Goal: Transaction & Acquisition: Purchase product/service

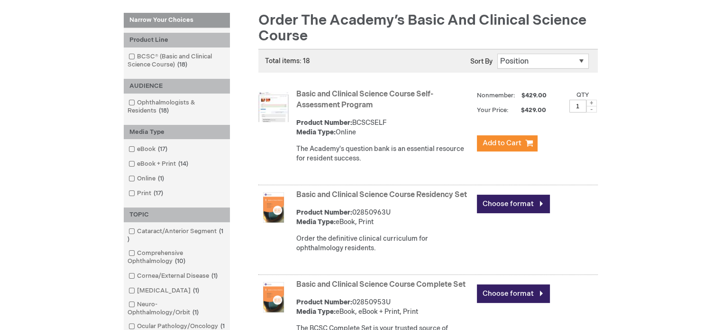
scroll to position [129, 0]
click at [344, 193] on link "Basic and Clinical Science Course Residency Set" at bounding box center [381, 194] width 171 height 9
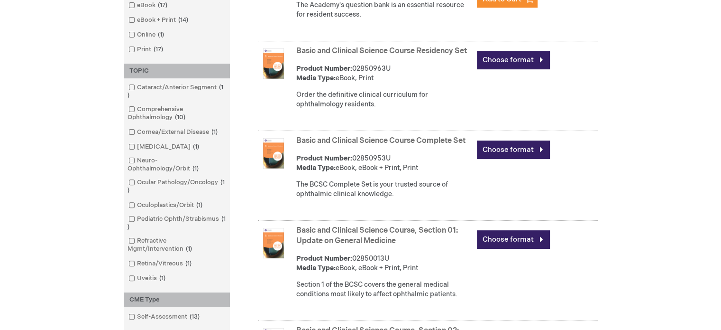
scroll to position [274, 0]
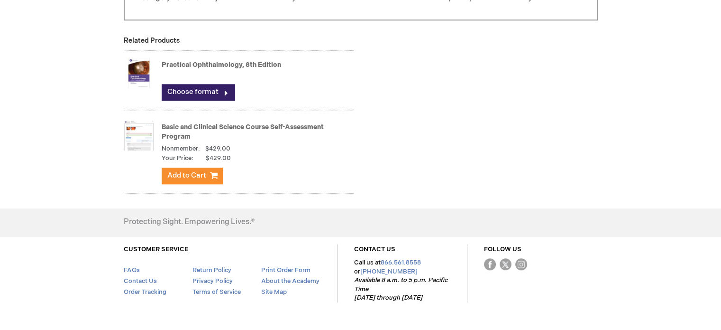
scroll to position [1013, 0]
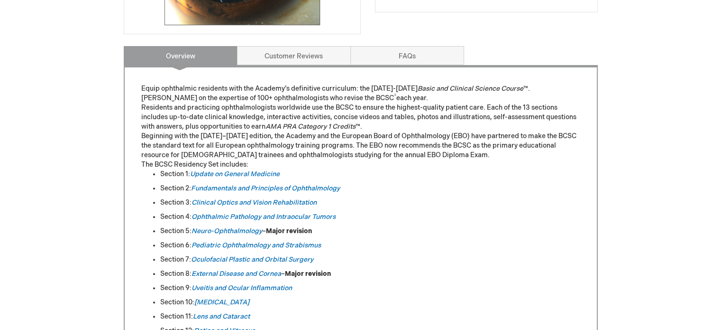
scroll to position [0, 0]
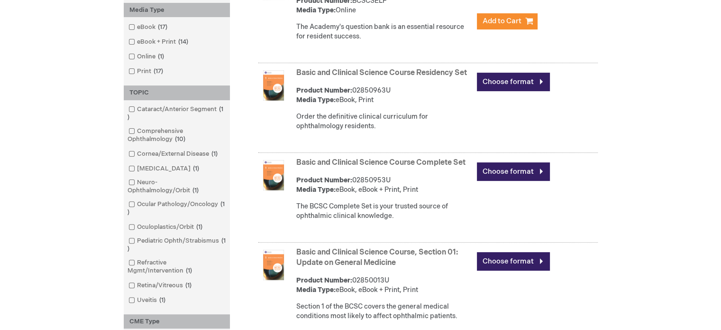
scroll to position [254, 0]
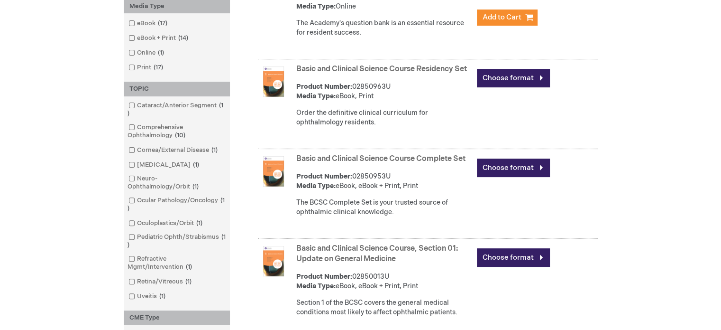
click at [367, 163] on link "Basic and Clinical Science Course Complete Set" at bounding box center [380, 158] width 169 height 9
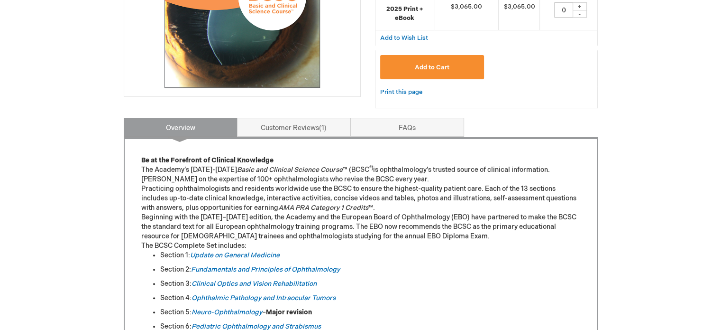
scroll to position [304, 0]
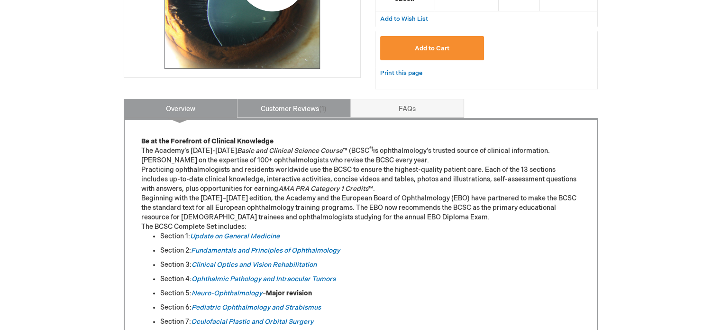
click at [301, 110] on link "Customer Reviews 1" at bounding box center [294, 108] width 114 height 19
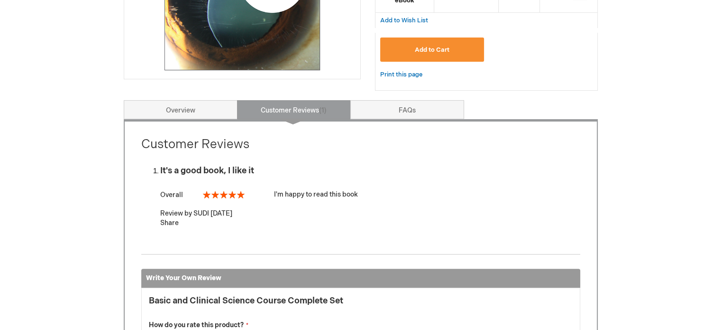
scroll to position [298, 0]
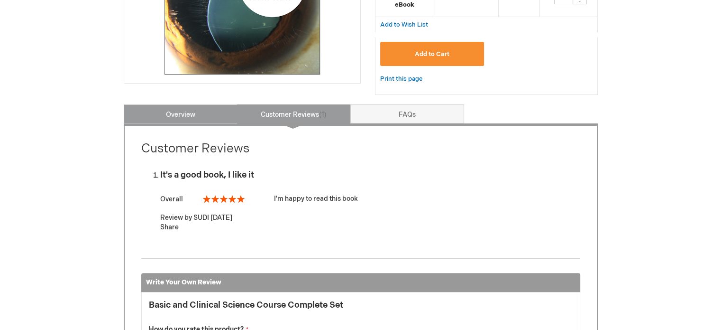
click at [205, 116] on link "Overview" at bounding box center [181, 113] width 114 height 19
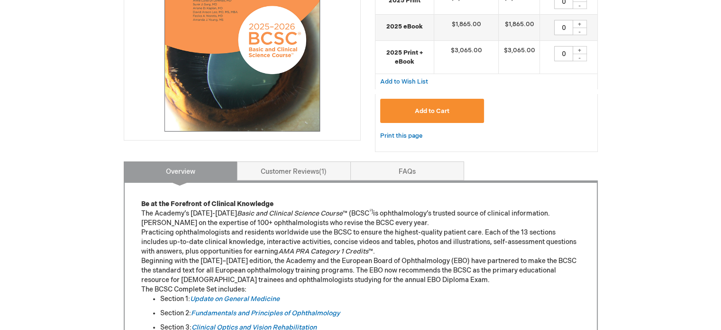
scroll to position [253, 0]
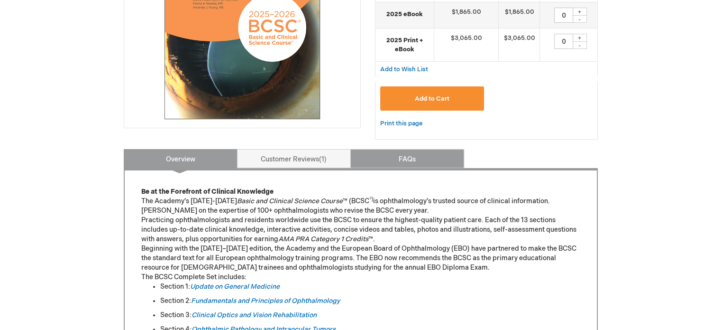
click at [406, 157] on link "FAQs" at bounding box center [408, 158] width 114 height 19
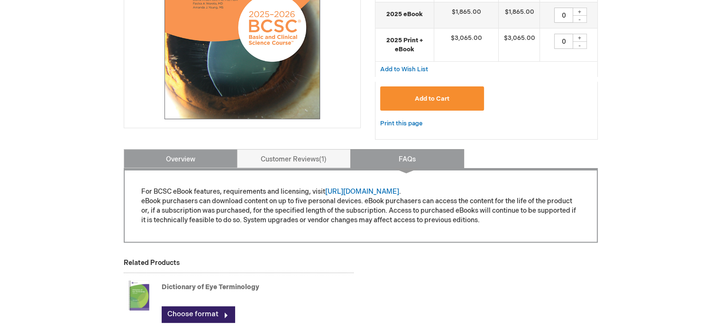
click at [195, 158] on link "Overview" at bounding box center [181, 158] width 114 height 19
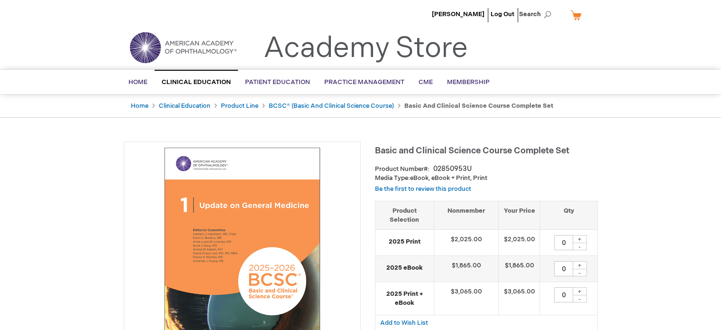
scroll to position [0, 0]
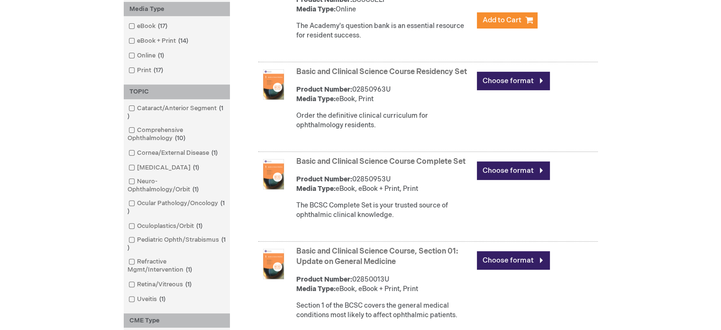
scroll to position [254, 0]
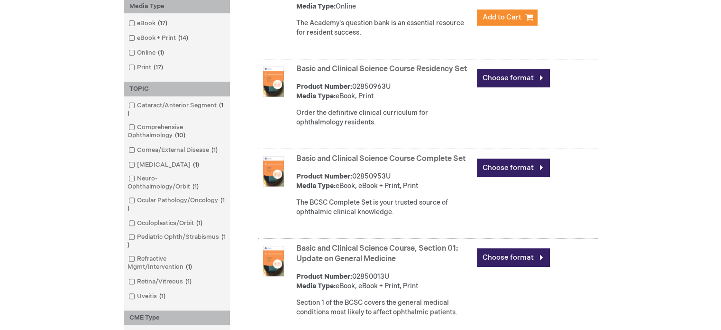
click at [405, 163] on link "Basic and Clinical Science Course Complete Set" at bounding box center [380, 158] width 169 height 9
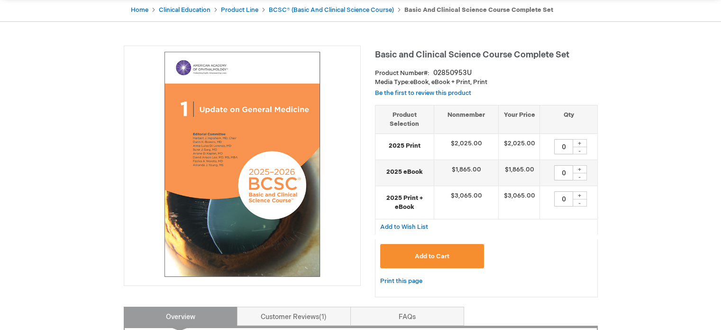
scroll to position [96, 0]
click at [280, 154] on img at bounding box center [242, 163] width 227 height 227
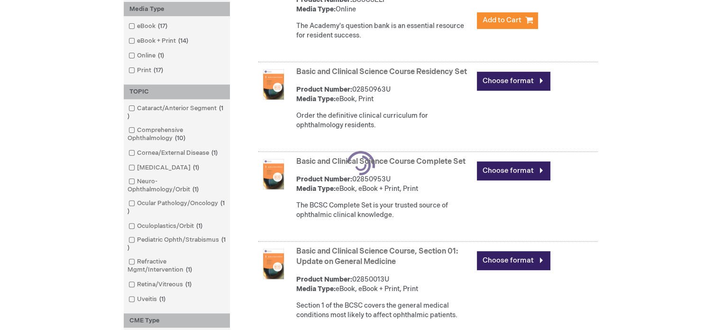
scroll to position [254, 0]
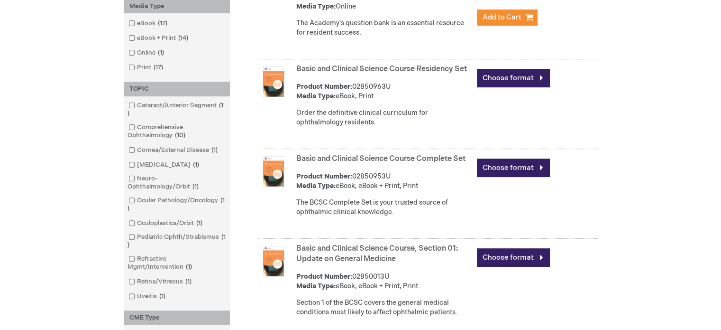
click at [353, 68] on link "Basic and Clinical Science Course Residency Set" at bounding box center [381, 69] width 171 height 9
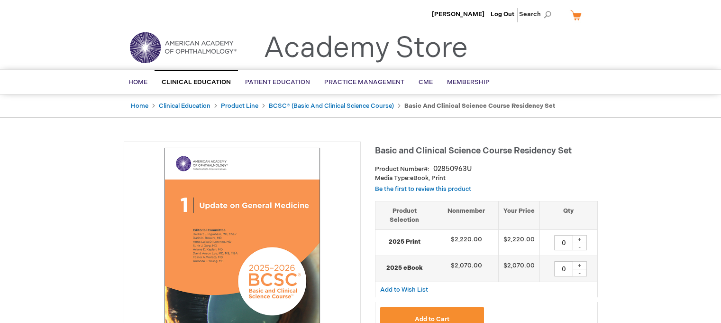
type input "0"
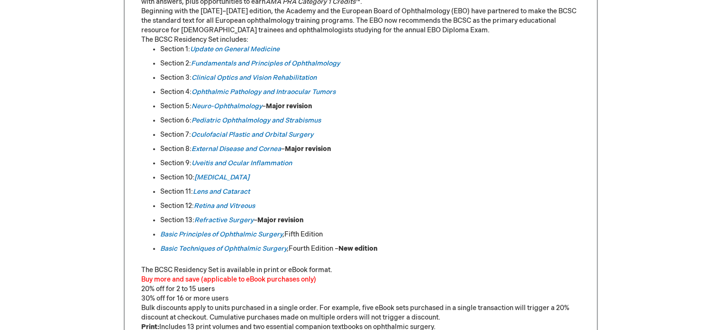
scroll to position [472, 0]
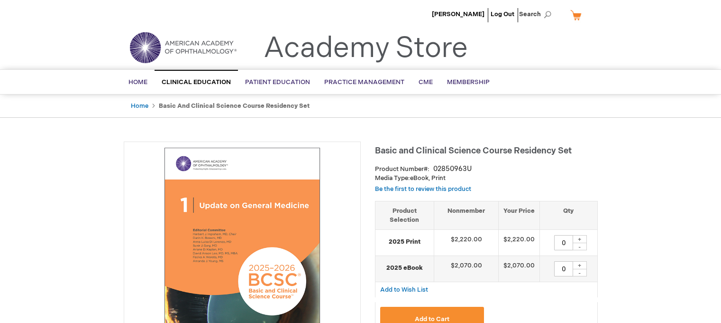
type input "0"
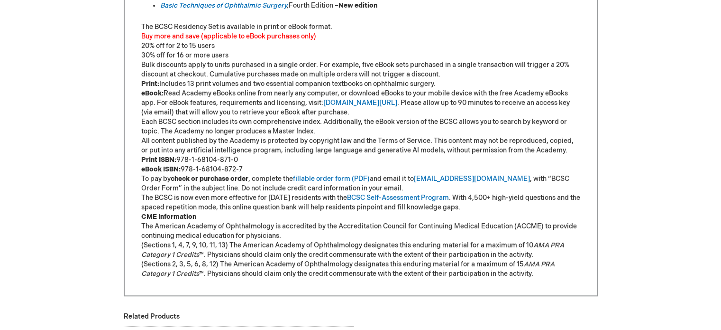
scroll to position [717, 0]
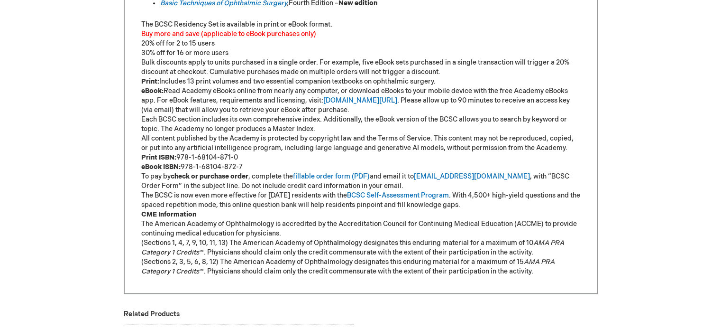
drag, startPoint x: 140, startPoint y: 157, endPoint x: 248, endPoint y: 164, distance: 107.9
click at [248, 164] on p "Print ISBN: 978-1-68104-871-0 eBook ISBN: 978-1-68104-872-7" at bounding box center [360, 162] width 439 height 19
copy p "Print ISBN: 978-1-68104-871-0 eBook ISBN: 978-1-68104-872-7"
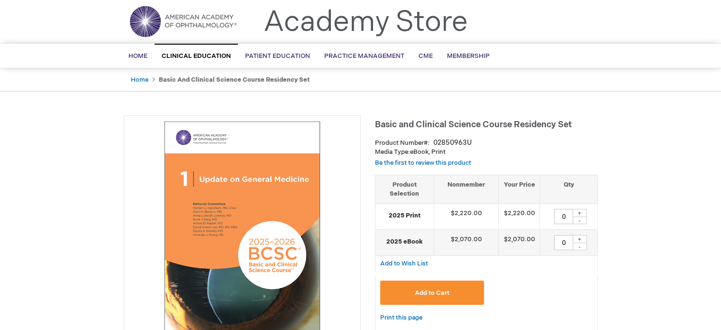
scroll to position [0, 0]
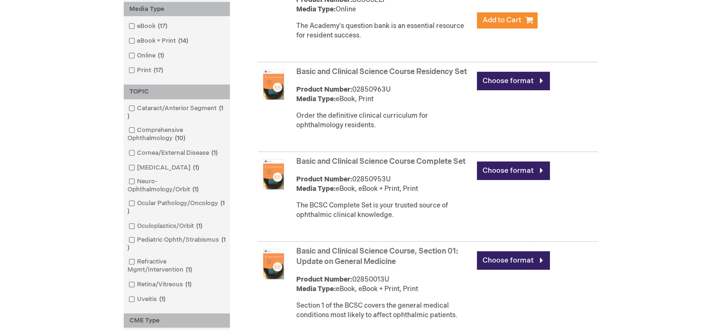
click at [383, 166] on link "Basic and Clinical Science Course Complete Set" at bounding box center [380, 161] width 169 height 9
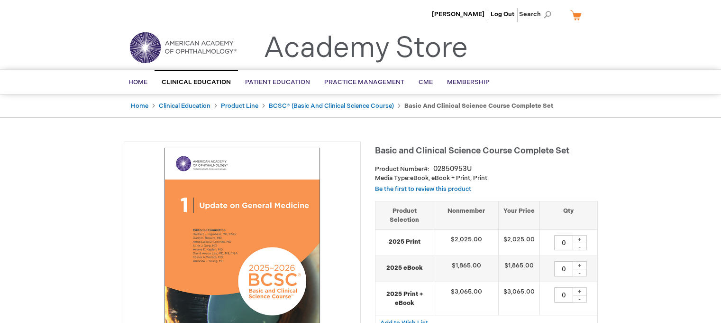
type input "0"
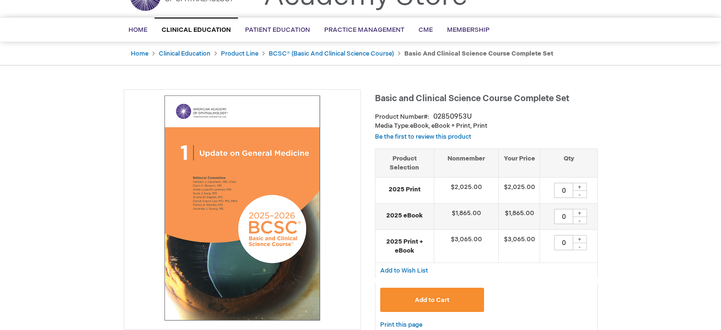
scroll to position [50, 0]
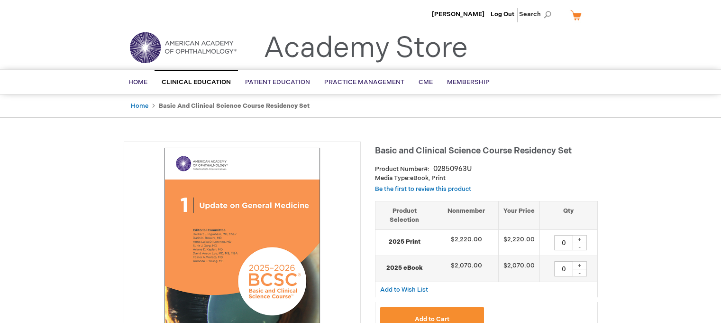
type input "0"
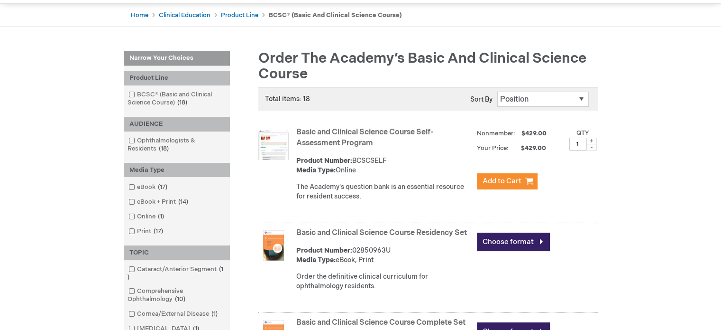
scroll to position [89, 0]
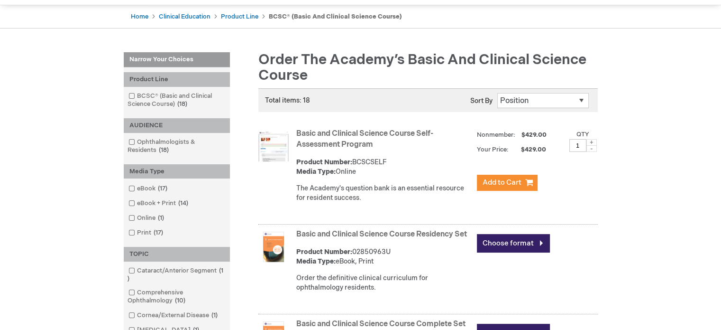
click at [137, 141] on span at bounding box center [137, 142] width 0 height 8
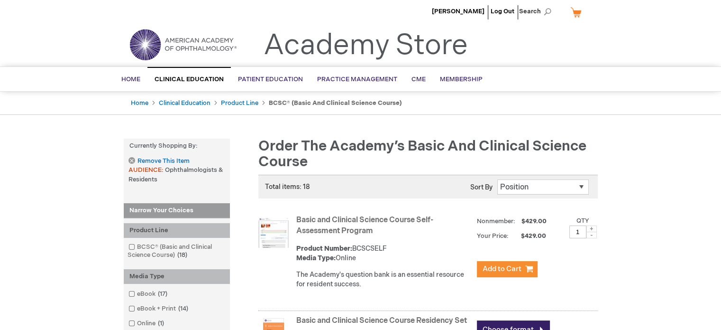
scroll to position [2, 0]
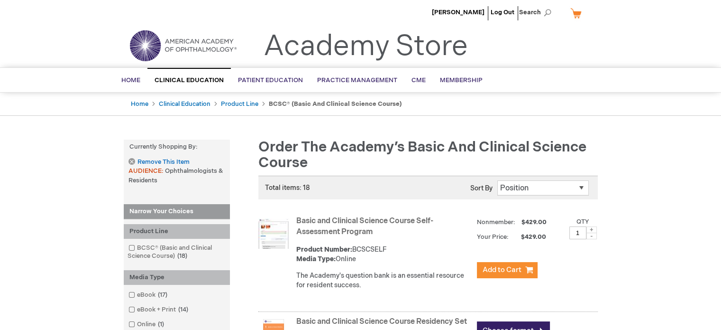
click at [325, 227] on link "Basic and Clinical Science Course Self-Assessment Program" at bounding box center [364, 226] width 137 height 20
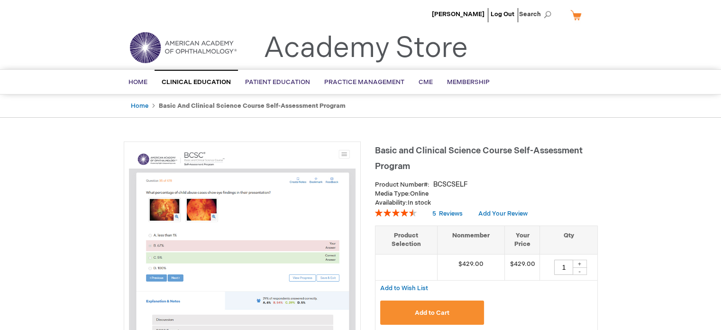
click at [453, 78] on span "Membership" at bounding box center [468, 82] width 43 height 8
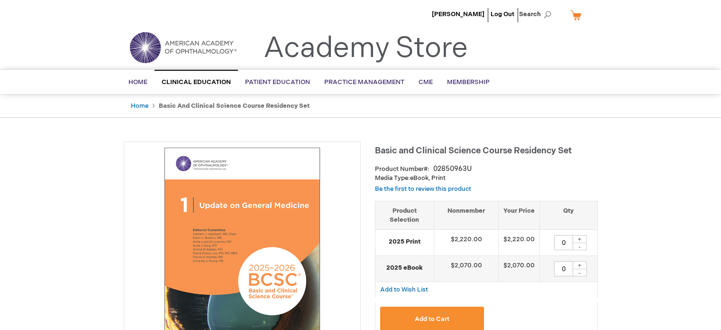
type input "0"
click at [462, 77] on link "Membership" at bounding box center [468, 82] width 57 height 23
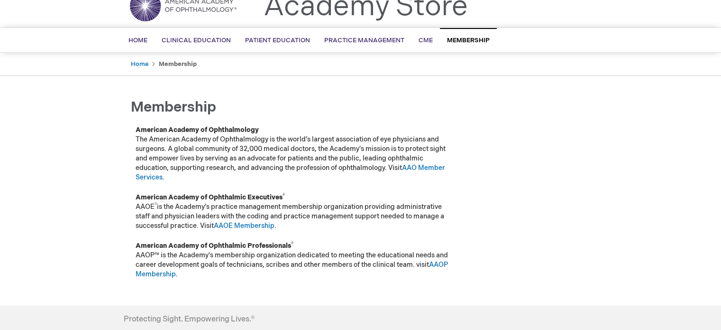
scroll to position [41, 0]
click at [425, 166] on link "AAO Member Services" at bounding box center [291, 174] width 310 height 18
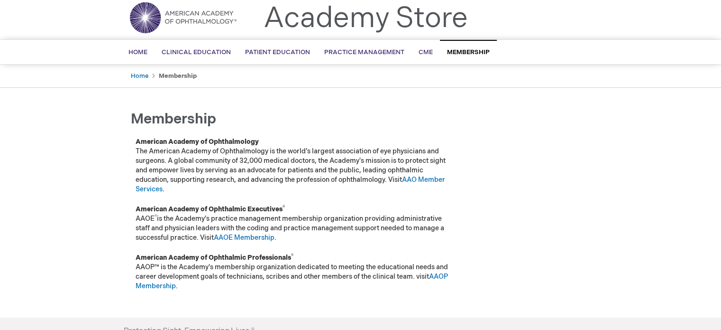
scroll to position [28, 0]
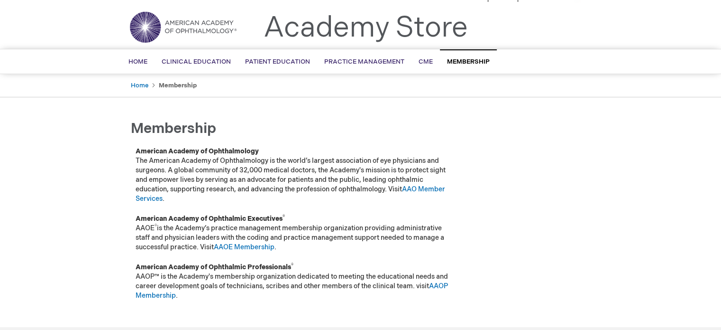
scroll to position [24, 0]
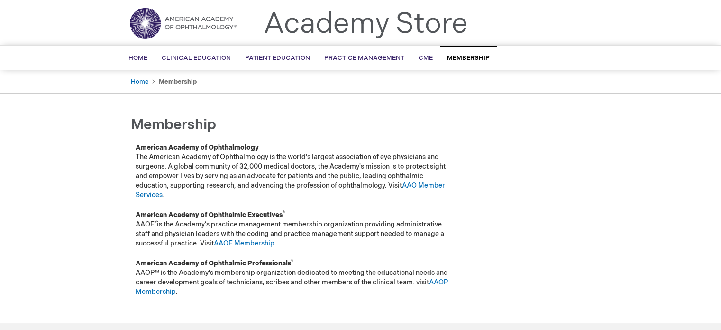
click at [413, 184] on link "AAO Member Services" at bounding box center [291, 190] width 310 height 18
